Goal: Book appointment/travel/reservation

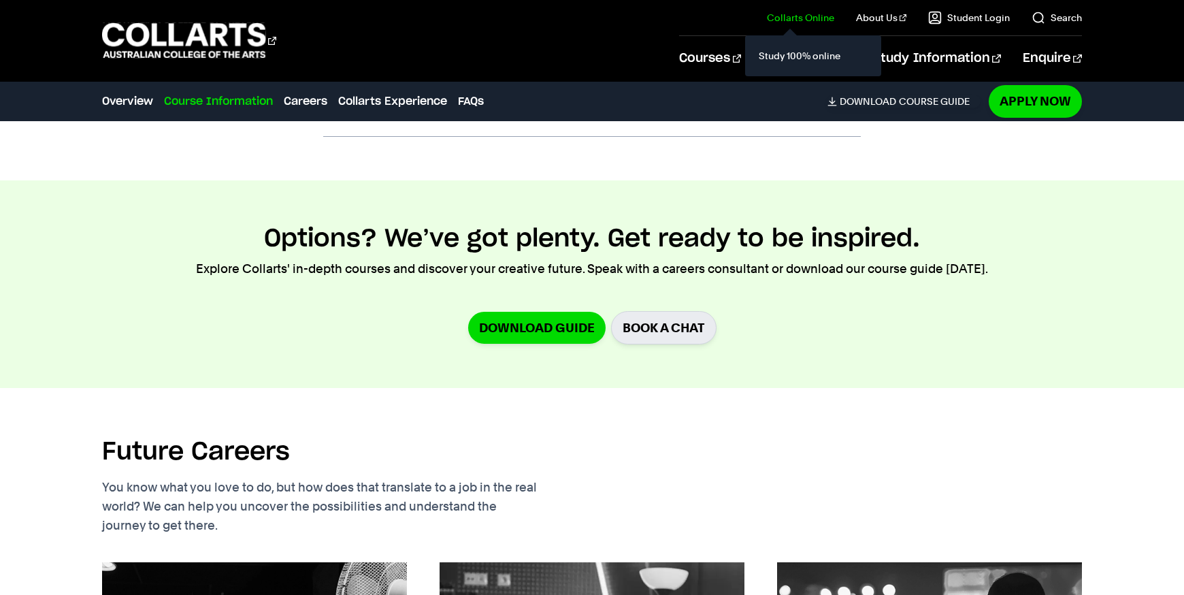
scroll to position [3501, 0]
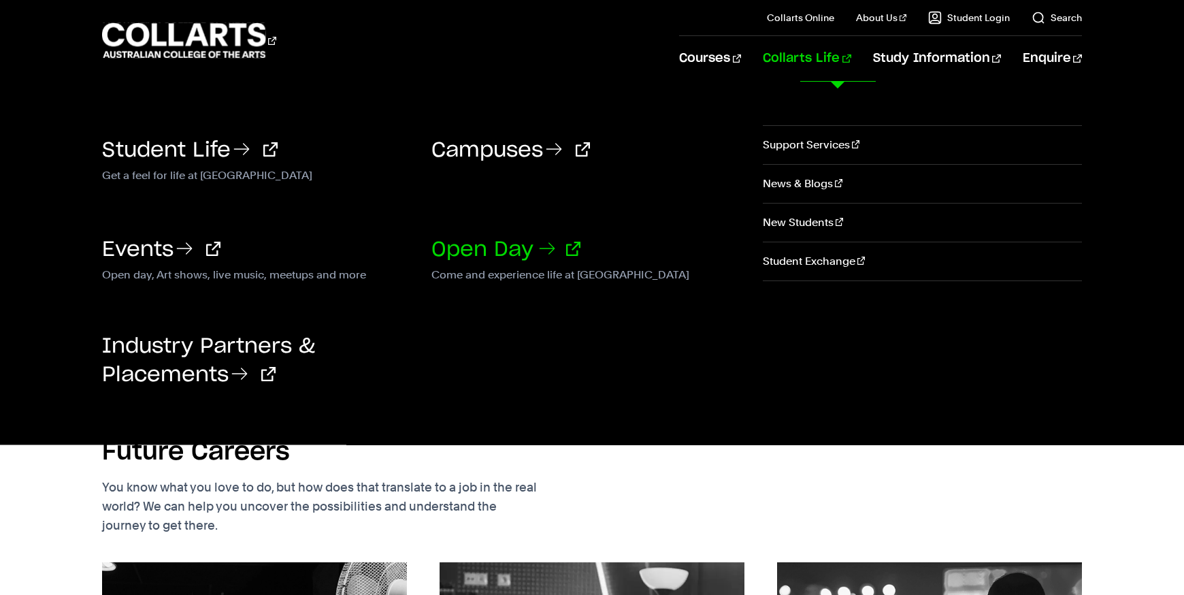
click at [540, 242] on link "Open Day" at bounding box center [506, 250] width 149 height 20
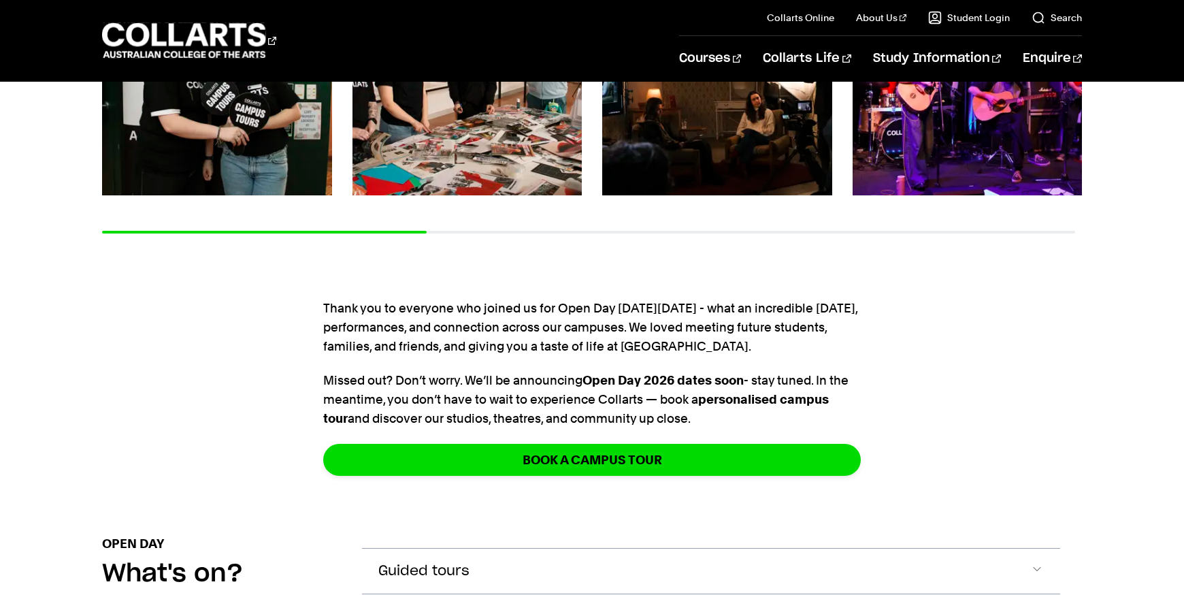
scroll to position [386, 0]
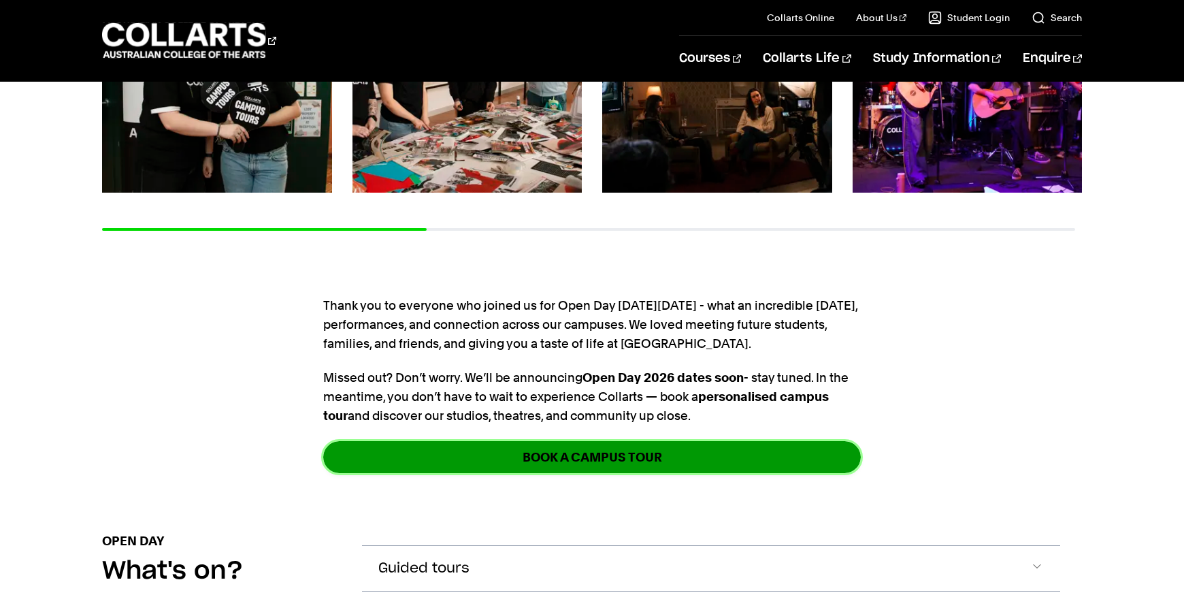
click at [543, 448] on link "Book a Campus Tour" at bounding box center [592, 457] width 538 height 32
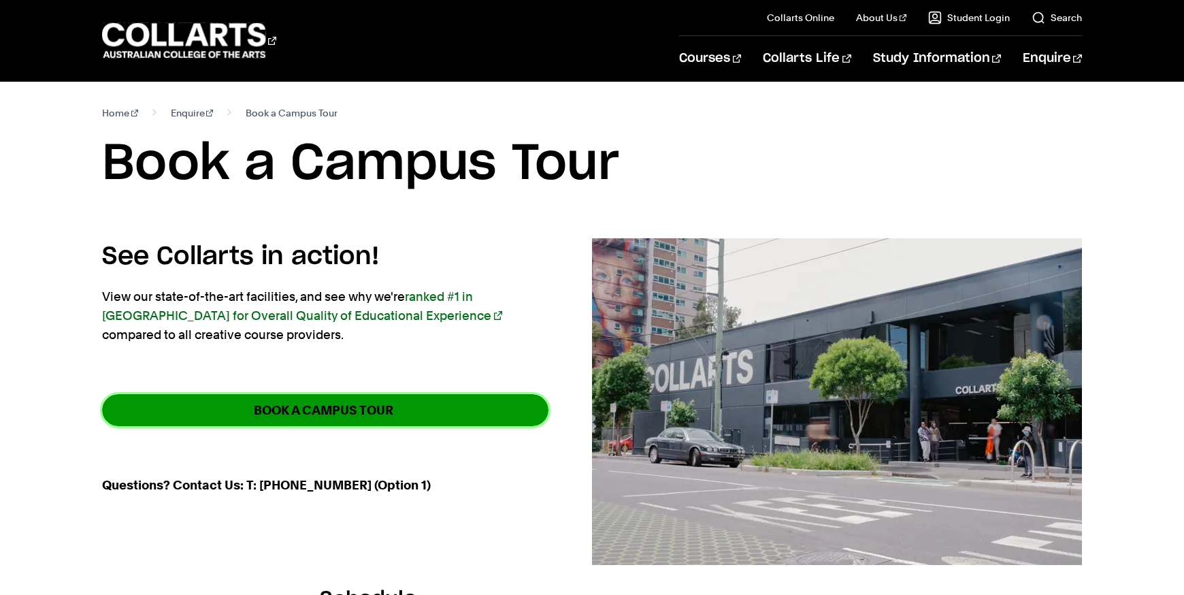
click at [369, 401] on link "BOOK A CAMPUS TOUR" at bounding box center [325, 410] width 447 height 32
click at [505, 408] on link "BOOK A CAMPUS TOUR" at bounding box center [325, 410] width 447 height 32
